Goal: Transaction & Acquisition: Purchase product/service

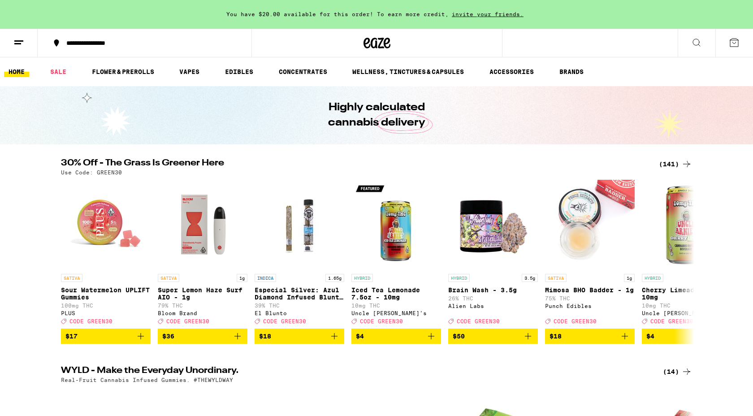
click at [666, 165] on div "(141)" at bounding box center [675, 164] width 33 height 11
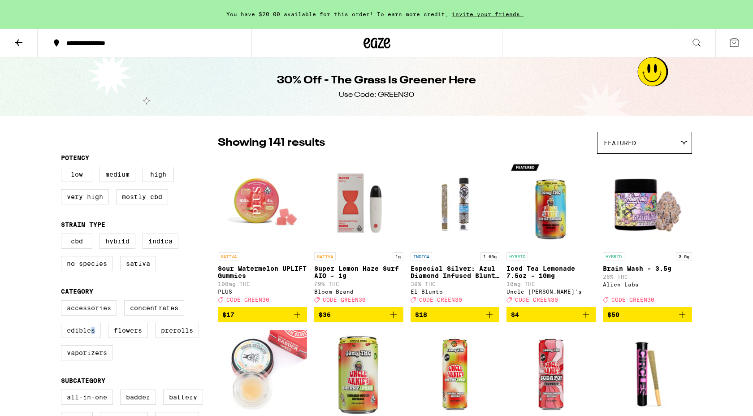
click at [91, 338] on label "Edibles" at bounding box center [81, 330] width 40 height 15
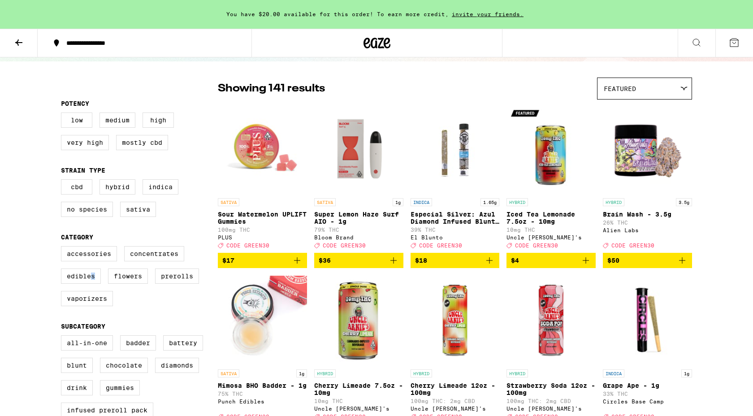
scroll to position [51, 0]
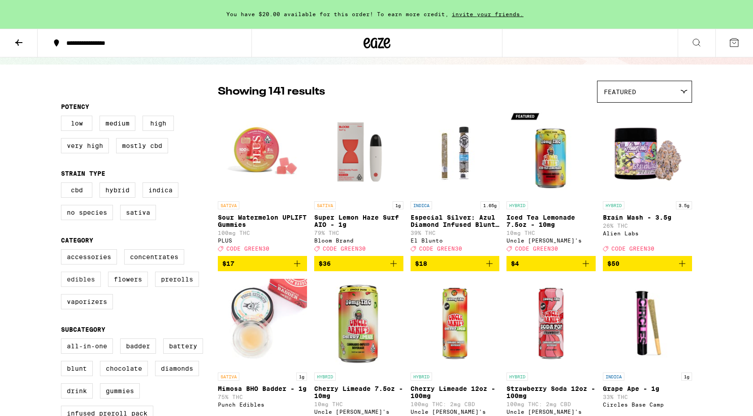
click at [77, 285] on label "Edibles" at bounding box center [81, 279] width 40 height 15
click at [63, 251] on input "Edibles" at bounding box center [63, 251] width 0 height 0
checkbox input "true"
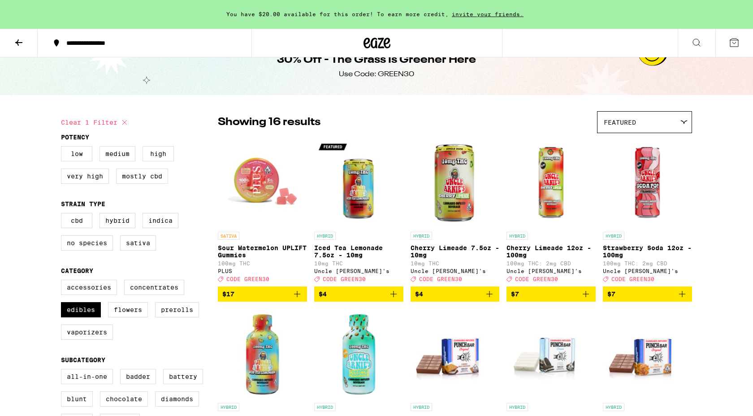
scroll to position [22, 0]
